Goal: Check status: Check status

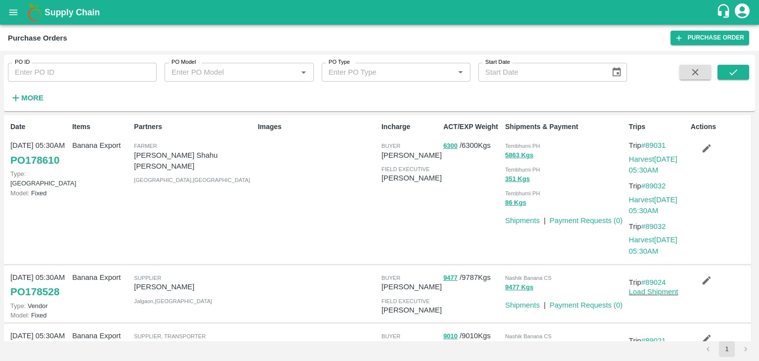
click at [26, 99] on strong "More" at bounding box center [32, 98] width 22 height 8
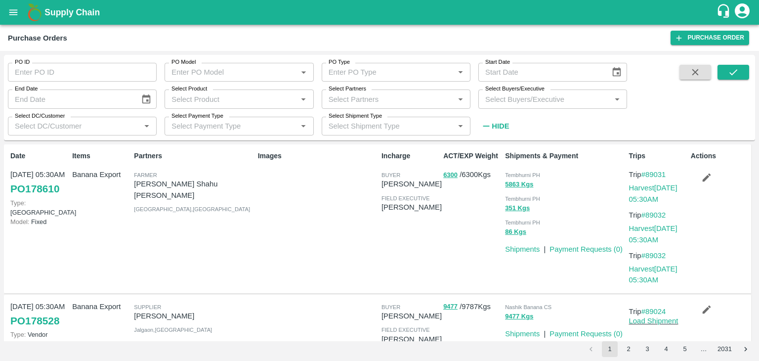
click at [365, 96] on input "Select Partners" at bounding box center [388, 98] width 127 height 13
type input "Shreyansh E"
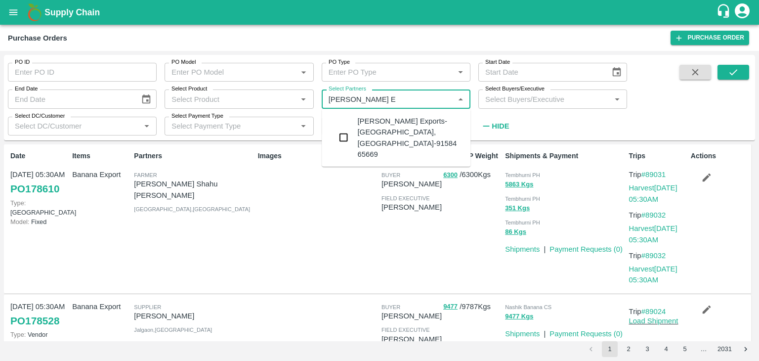
click at [407, 131] on div "Shreyansh Exports-Nashik, Nashik-91584 65669" at bounding box center [409, 138] width 105 height 44
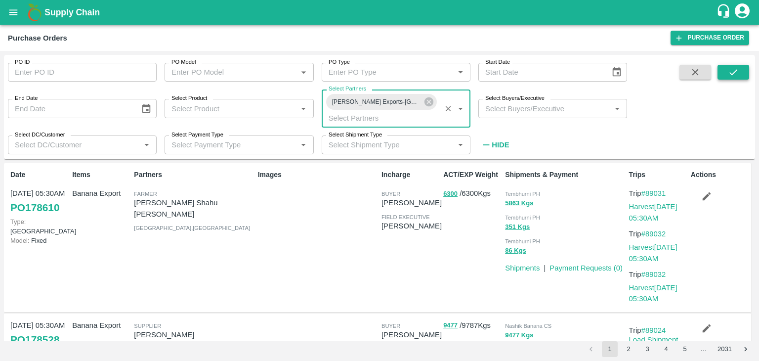
click at [738, 73] on icon "submit" at bounding box center [733, 72] width 11 height 11
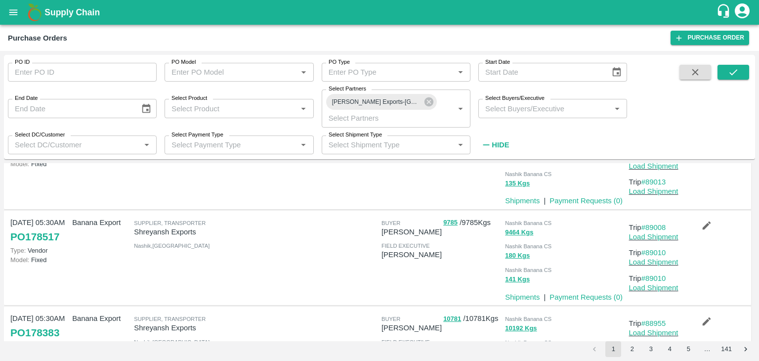
scroll to position [694, 0]
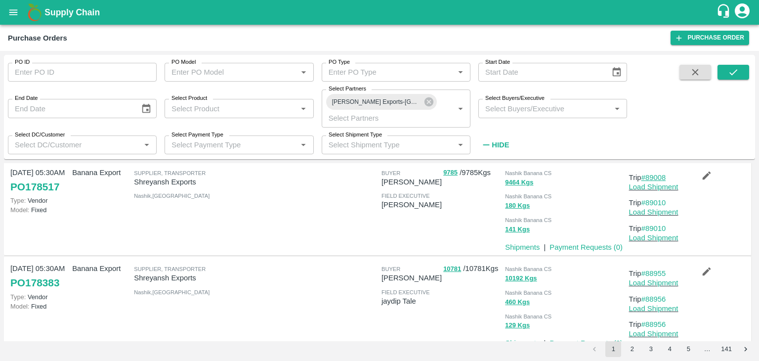
click at [652, 177] on link "#89008" at bounding box center [654, 178] width 25 height 8
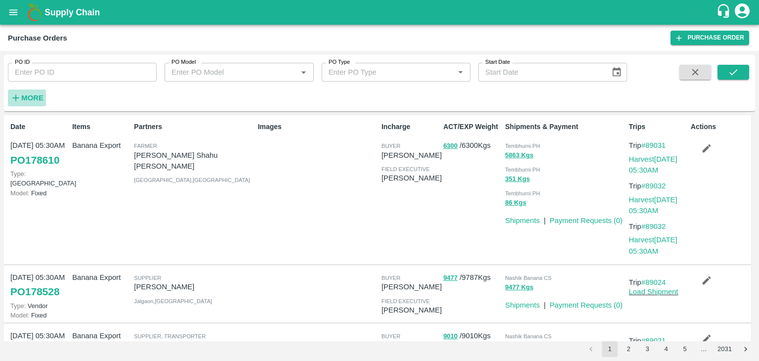
click at [27, 99] on strong "More" at bounding box center [32, 98] width 22 height 8
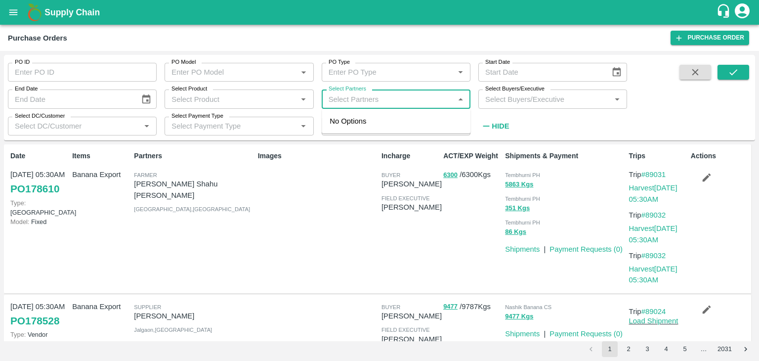
click at [403, 94] on input "Select Partners" at bounding box center [388, 98] width 127 height 13
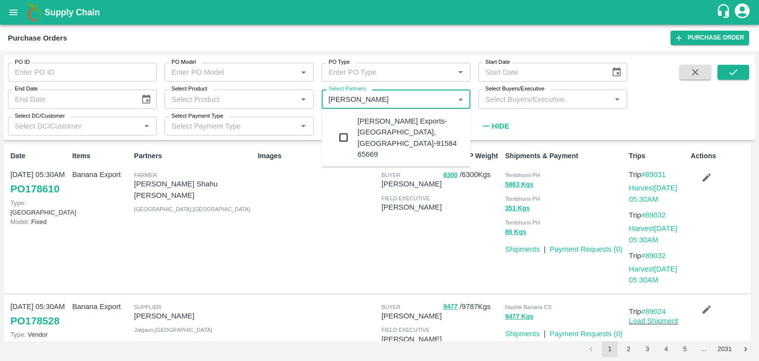
type input "Shreyansh E"
click at [412, 118] on div "Shreyansh Exports-Nashik, Nashik-91584 65669" at bounding box center [409, 138] width 105 height 44
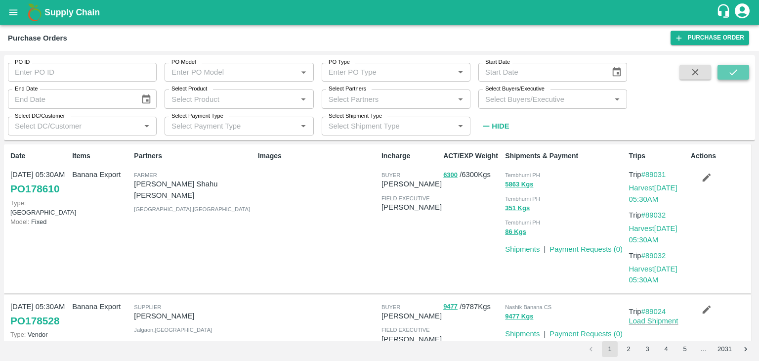
click at [737, 69] on icon "submit" at bounding box center [733, 72] width 11 height 11
click at [403, 92] on div "Select Partners   *" at bounding box center [396, 98] width 149 height 19
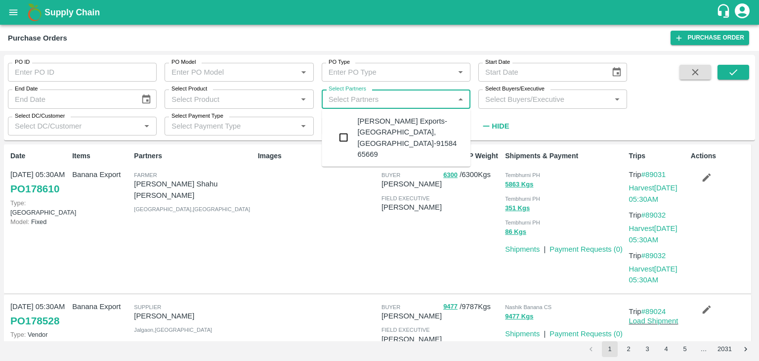
click at [392, 113] on div "Shreyansh Exports-Nashik, Nashik-91584 65669" at bounding box center [396, 138] width 149 height 50
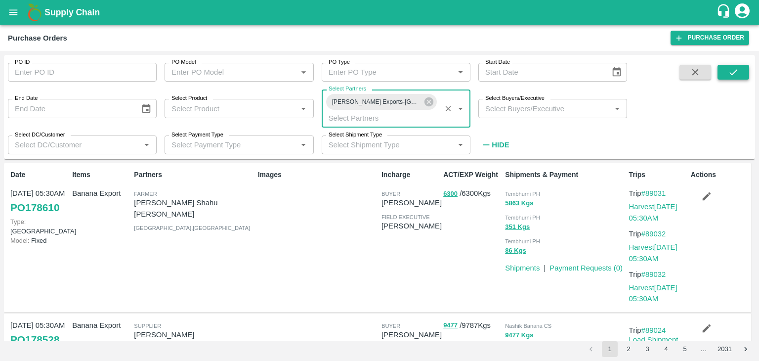
click at [742, 73] on button "submit" at bounding box center [734, 72] width 32 height 15
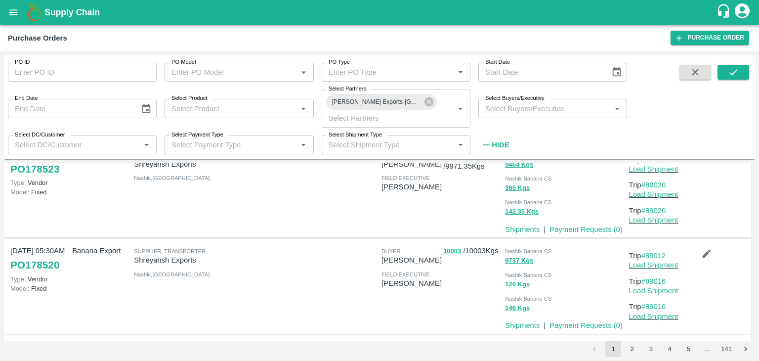
scroll to position [328, 0]
click at [275, 217] on div at bounding box center [316, 189] width 124 height 89
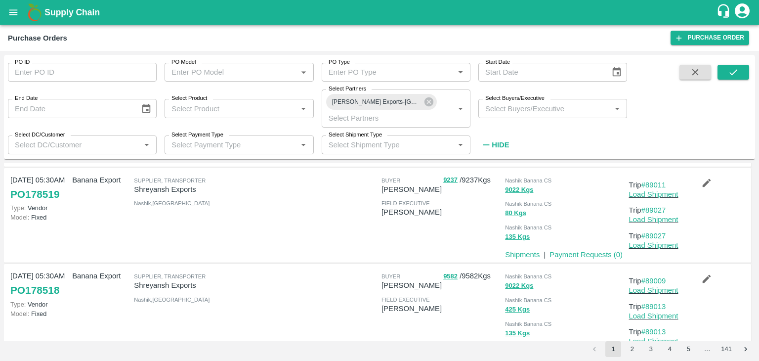
scroll to position [495, 0]
click at [653, 277] on link "#89009" at bounding box center [654, 280] width 25 height 8
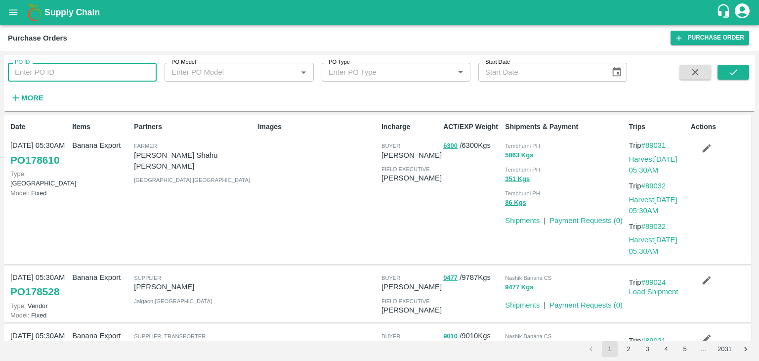
drag, startPoint x: 120, startPoint y: 81, endPoint x: 127, endPoint y: 79, distance: 6.7
click at [127, 79] on input "PO ID" at bounding box center [82, 72] width 149 height 19
paste input "178519"
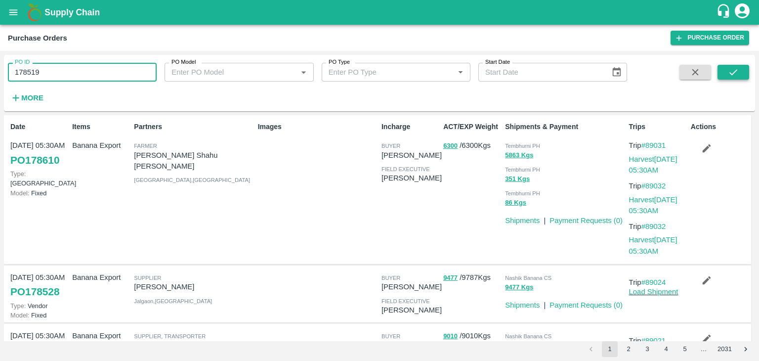
type input "178519"
click at [735, 70] on icon "submit" at bounding box center [733, 72] width 11 height 11
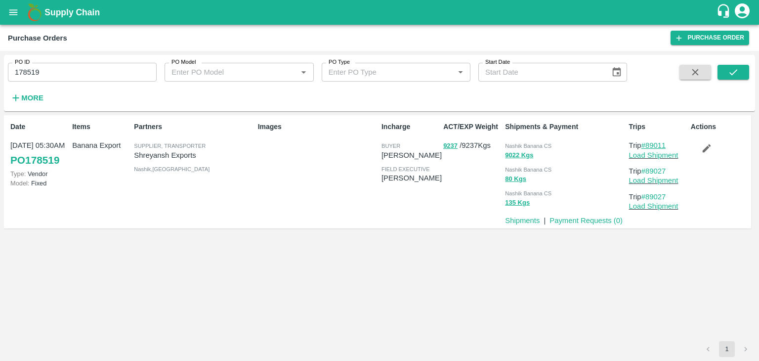
click at [666, 142] on link "#89011" at bounding box center [654, 145] width 25 height 8
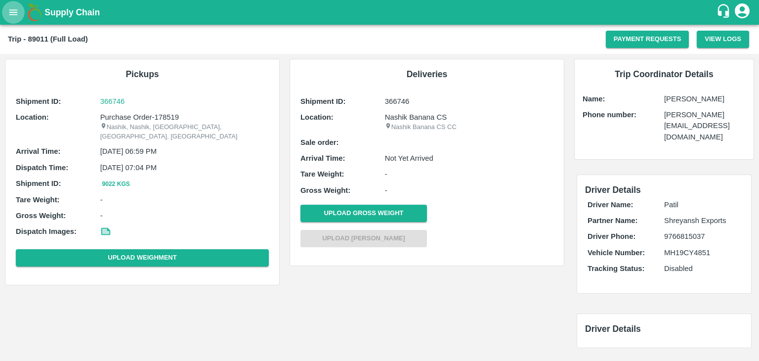
click at [9, 11] on icon "open drawer" at bounding box center [13, 12] width 11 height 11
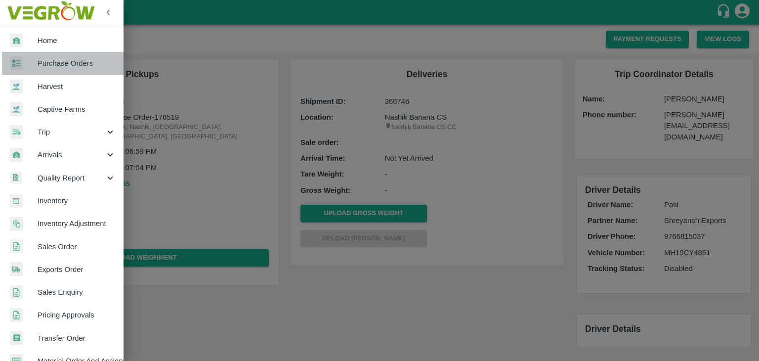
click at [77, 59] on span "Purchase Orders" at bounding box center [77, 63] width 78 height 11
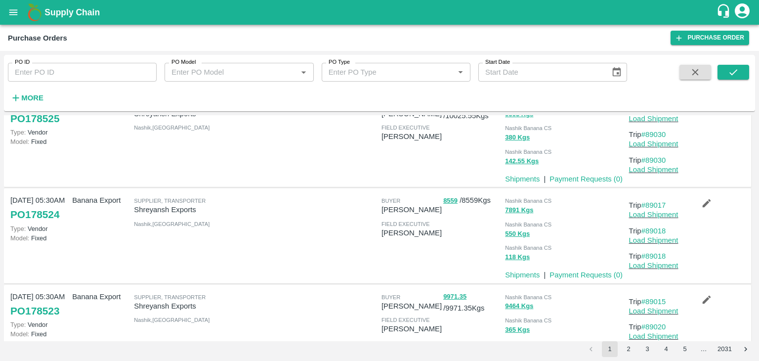
scroll to position [328, 0]
